Goal: Find specific page/section: Find specific page/section

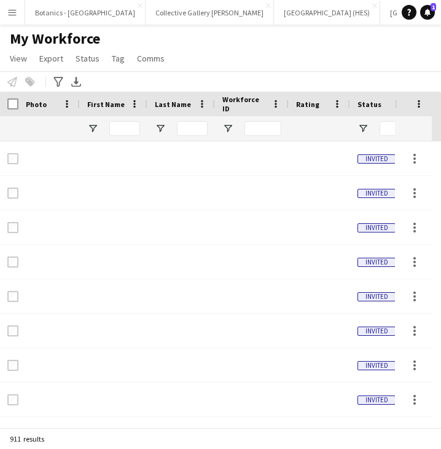
click at [18, 20] on button "Menu" at bounding box center [12, 12] width 25 height 25
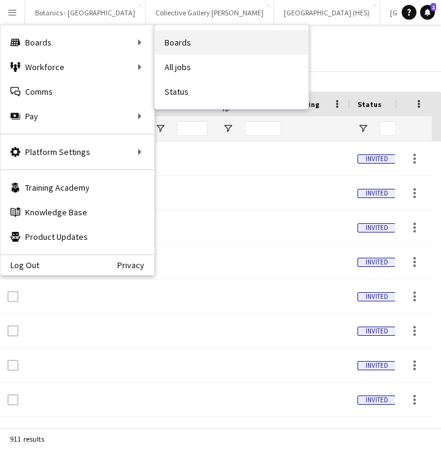
click at [216, 37] on link "Boards" at bounding box center [232, 42] width 154 height 25
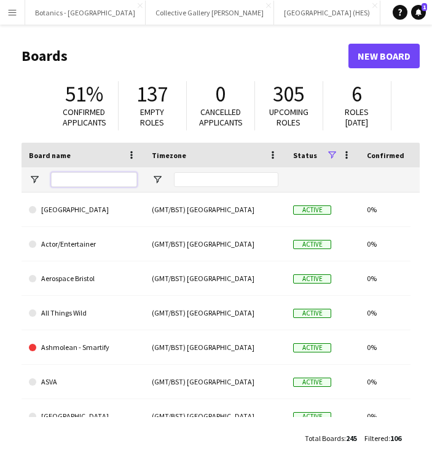
click at [97, 175] on input "Board name Filter Input" at bounding box center [94, 179] width 86 height 15
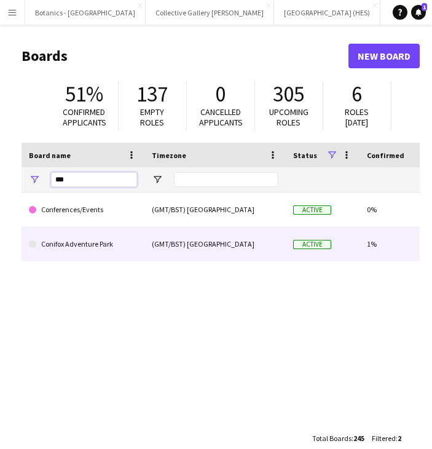
type input "***"
click at [87, 243] on link "Conifox Adventure Park" at bounding box center [83, 244] width 108 height 34
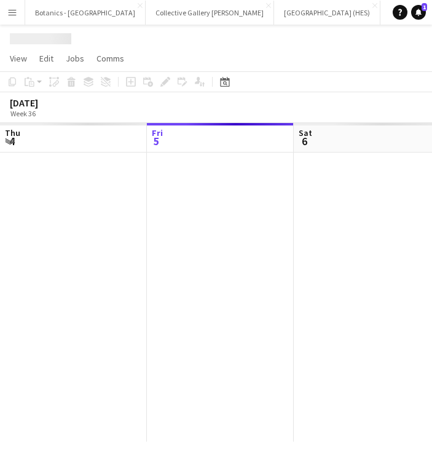
scroll to position [0, 896]
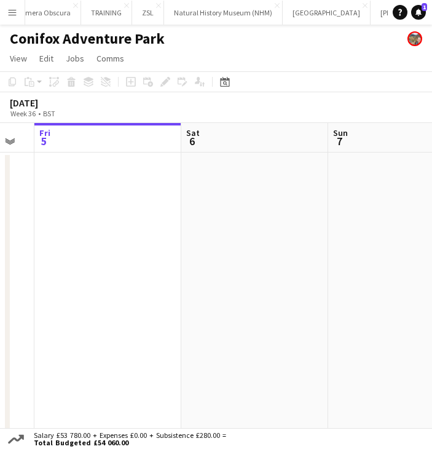
drag, startPoint x: 355, startPoint y: 264, endPoint x: 142, endPoint y: 261, distance: 212.7
click at [95, 268] on app-calendar-viewport "Tue 2 Wed 3 1/1 1 Job Thu 4 Fri 5 Sat 6 Sun 7 Mon 8 Tue 9 10:00-16:00 (6h) 1/1 …" at bounding box center [216, 282] width 432 height 318
drag, startPoint x: 125, startPoint y: 271, endPoint x: 430, endPoint y: 261, distance: 305.1
click at [135, 271] on app-calendar-viewport "Fri 5 Sat 6 Sun 7 Mon 8 Tue 9 Wed 10 Thu 11 Fri 12" at bounding box center [216, 282] width 432 height 318
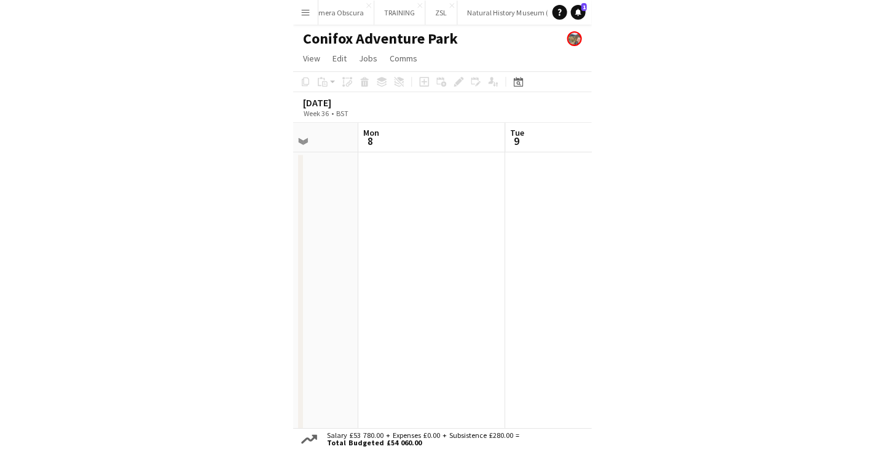
scroll to position [0, 457]
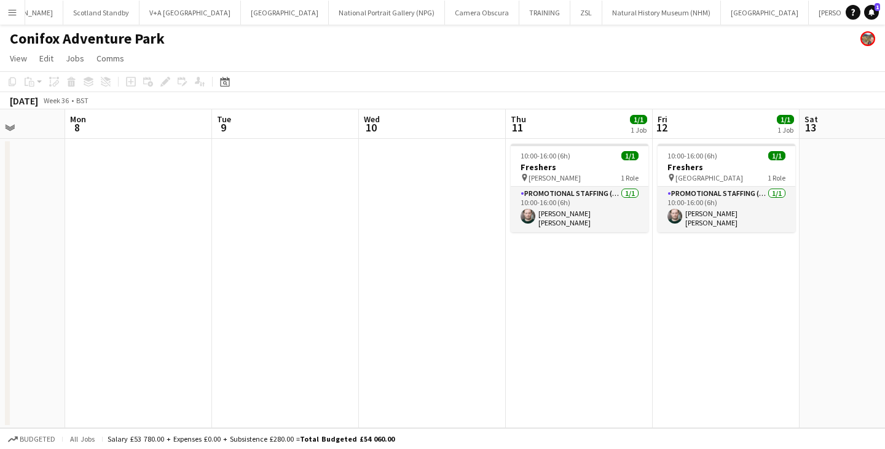
click at [22, 11] on button "Menu" at bounding box center [12, 12] width 25 height 25
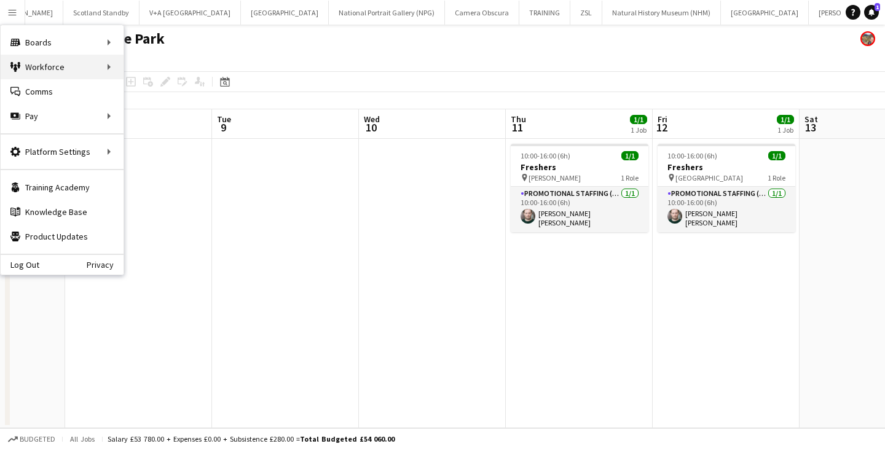
click at [30, 77] on div "Workforce Workforce" at bounding box center [62, 67] width 123 height 25
click at [170, 69] on link "My Workforce" at bounding box center [185, 67] width 123 height 25
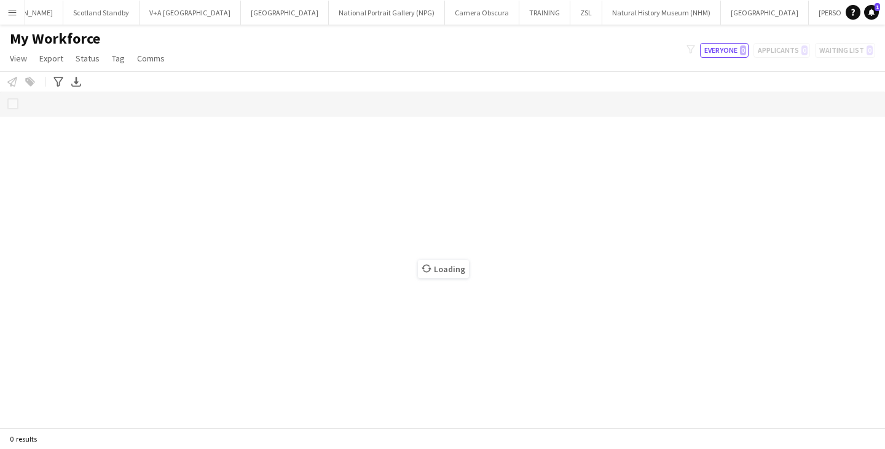
scroll to position [0, 455]
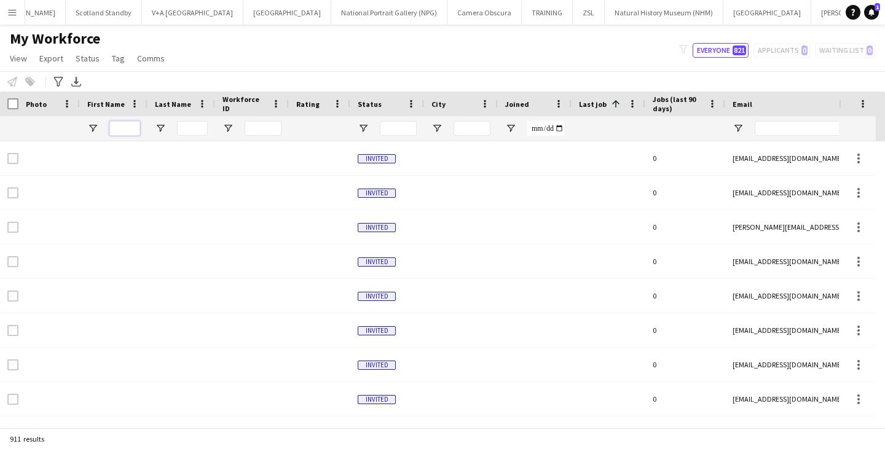
drag, startPoint x: 122, startPoint y: 128, endPoint x: 152, endPoint y: 135, distance: 31.6
click at [122, 128] on input "First Name Filter Input" at bounding box center [124, 128] width 31 height 15
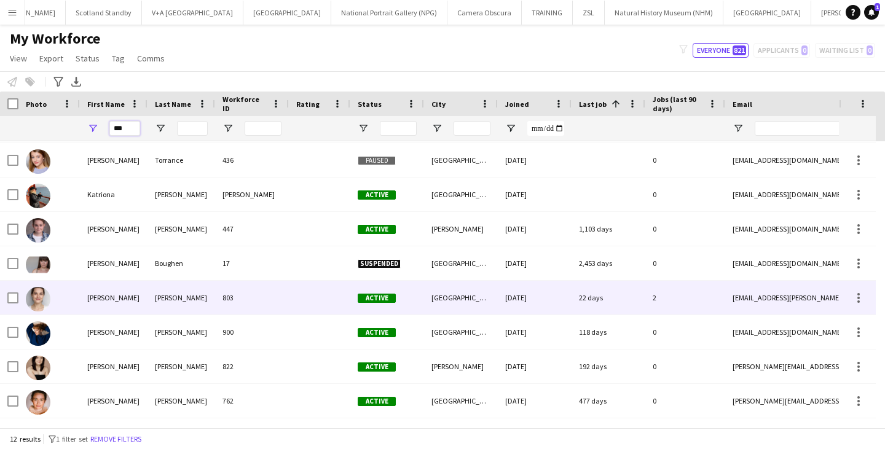
scroll to position [136, 0]
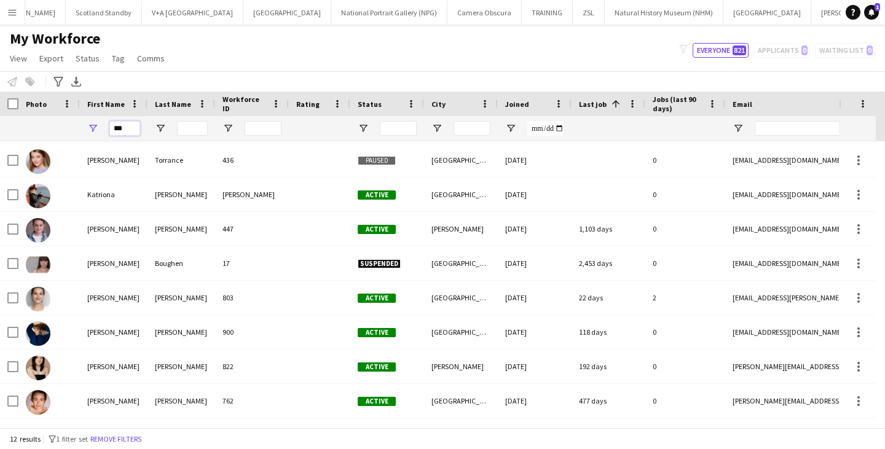
type input "***"
